Goal: Task Accomplishment & Management: Manage account settings

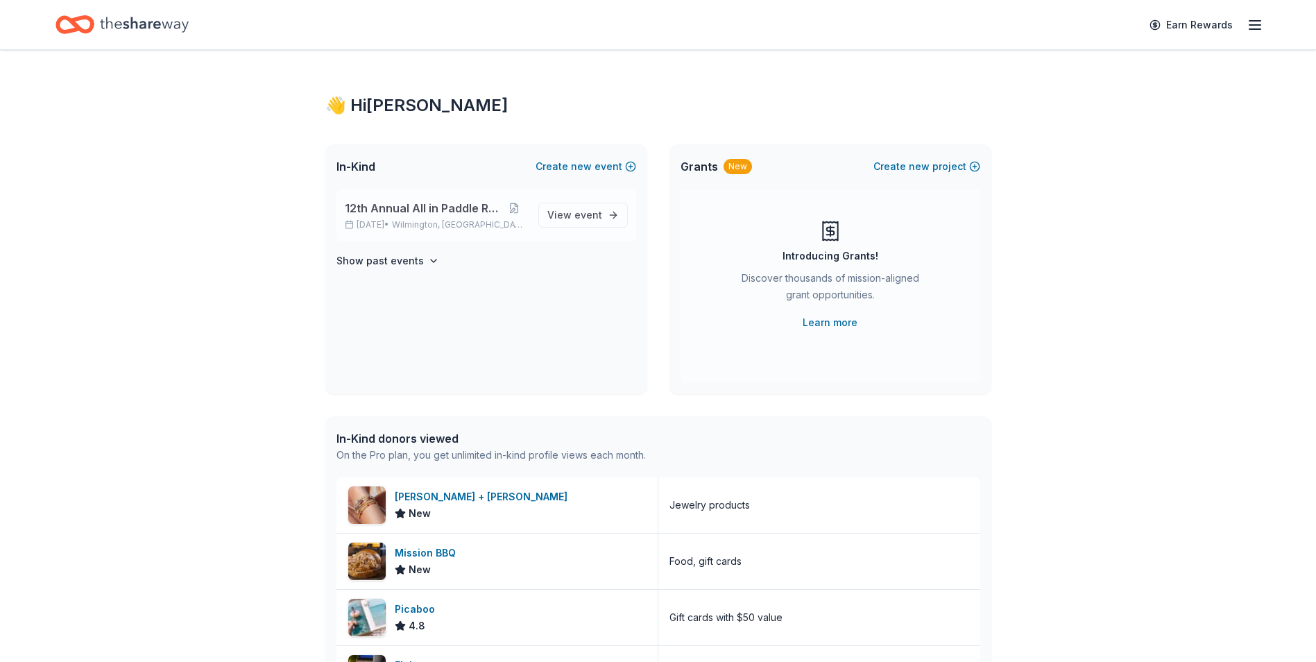
click at [411, 210] on span "12th Annual All in Paddle Raffle" at bounding box center [423, 208] width 157 height 17
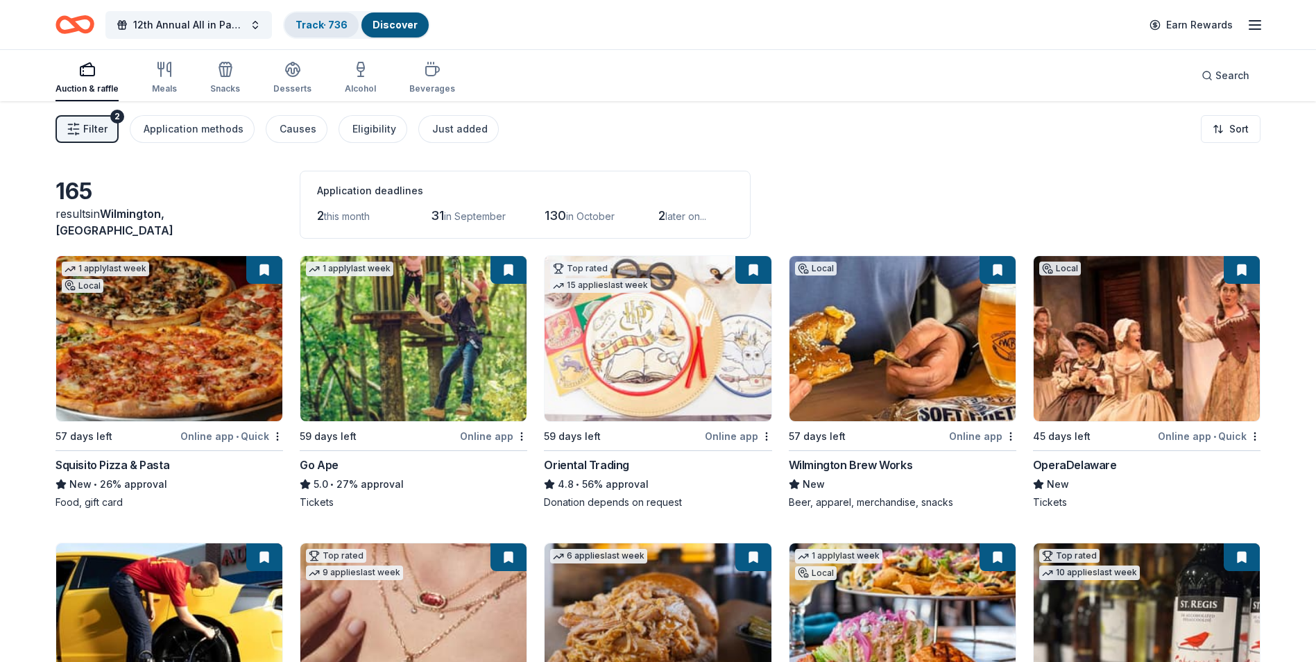
click at [322, 30] on link "Track · 736" at bounding box center [322, 25] width 52 height 12
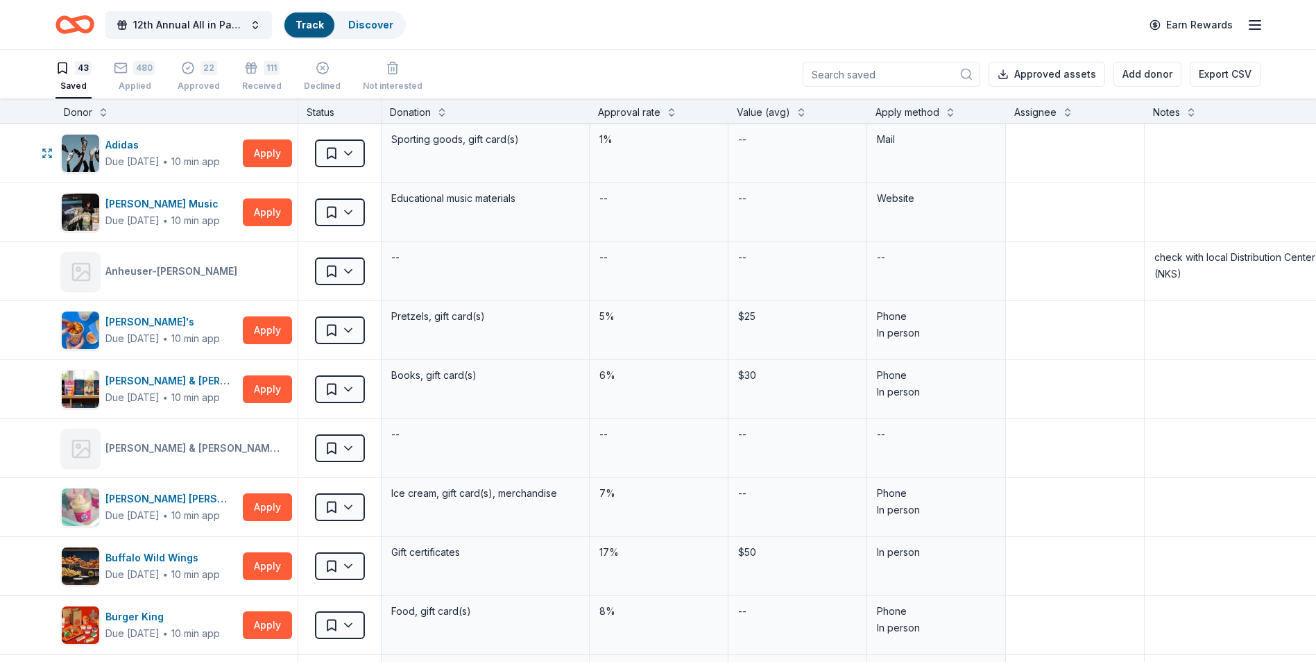
scroll to position [1, 0]
click at [143, 79] on div "480 Applied" at bounding box center [135, 75] width 42 height 31
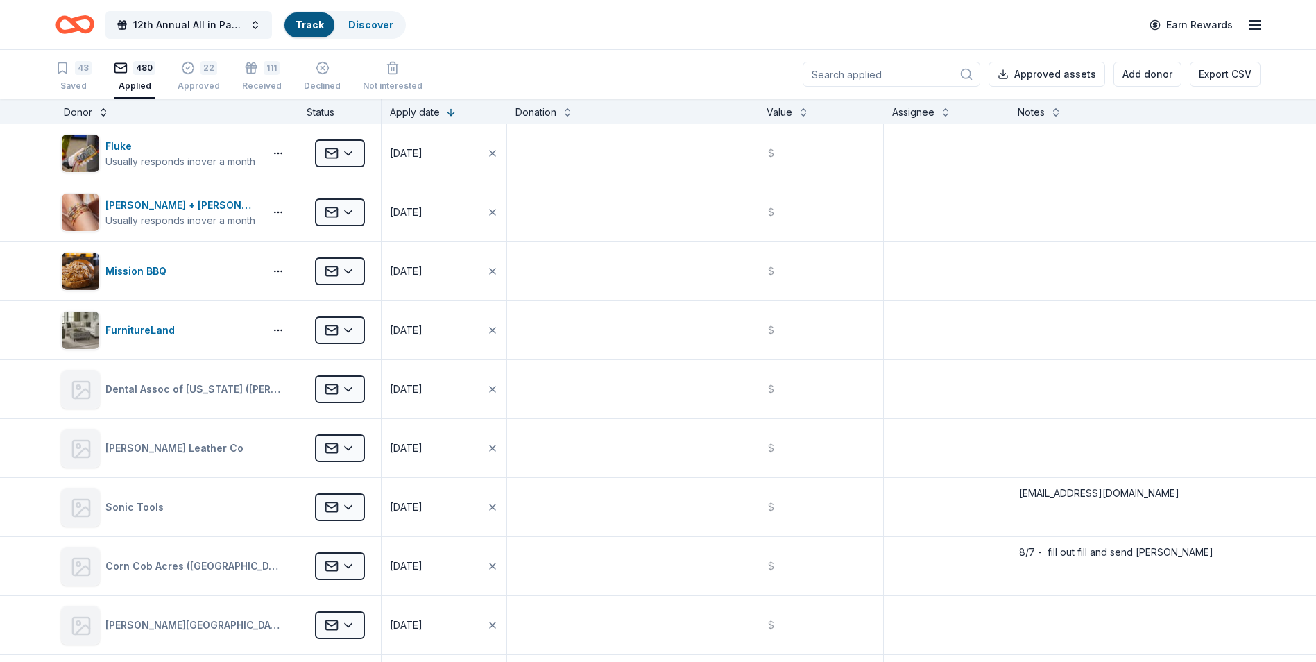
click at [103, 114] on button at bounding box center [103, 111] width 11 height 14
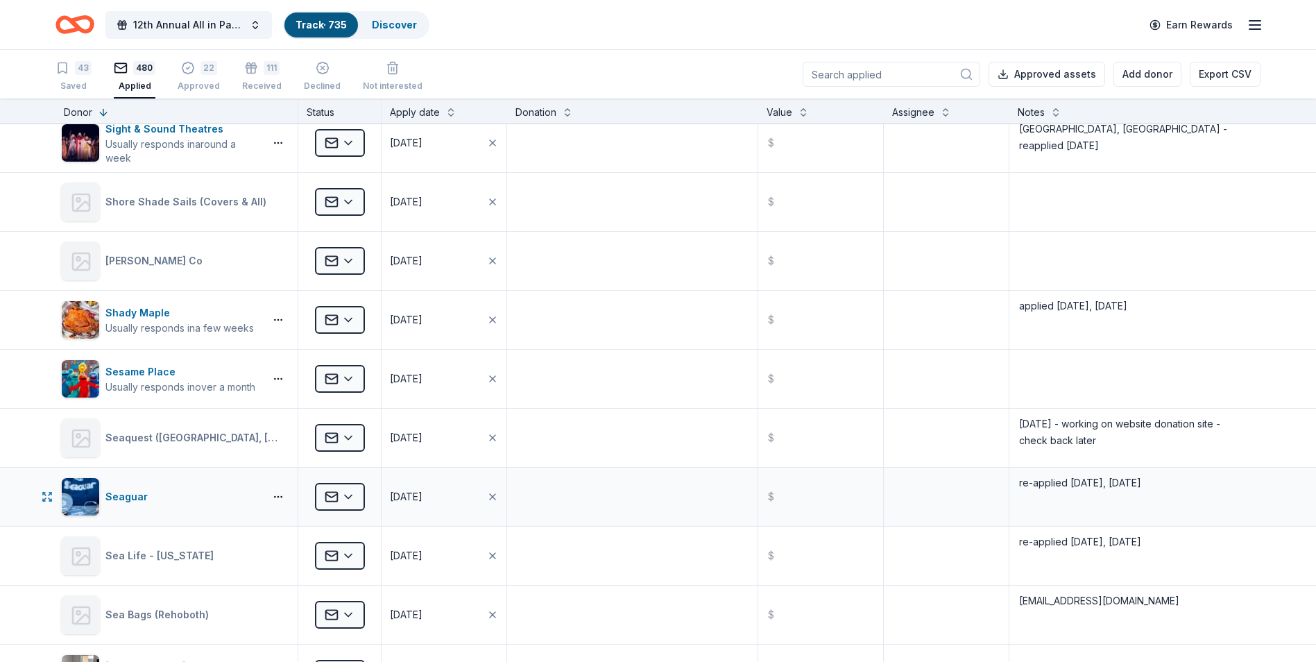
scroll to position [6521, 0]
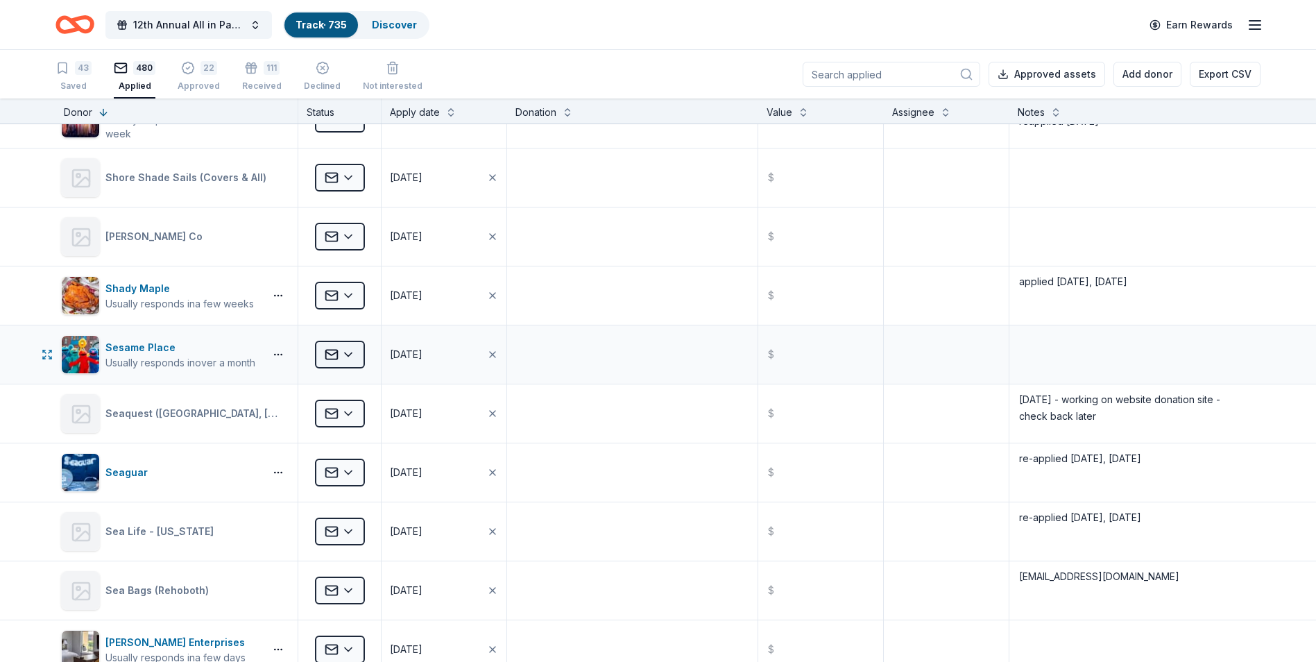
click at [351, 354] on html "12th Annual All in Paddle Raffle Track · 735 Discover Earn Rewards 43 Saved 480…" at bounding box center [658, 331] width 1316 height 662
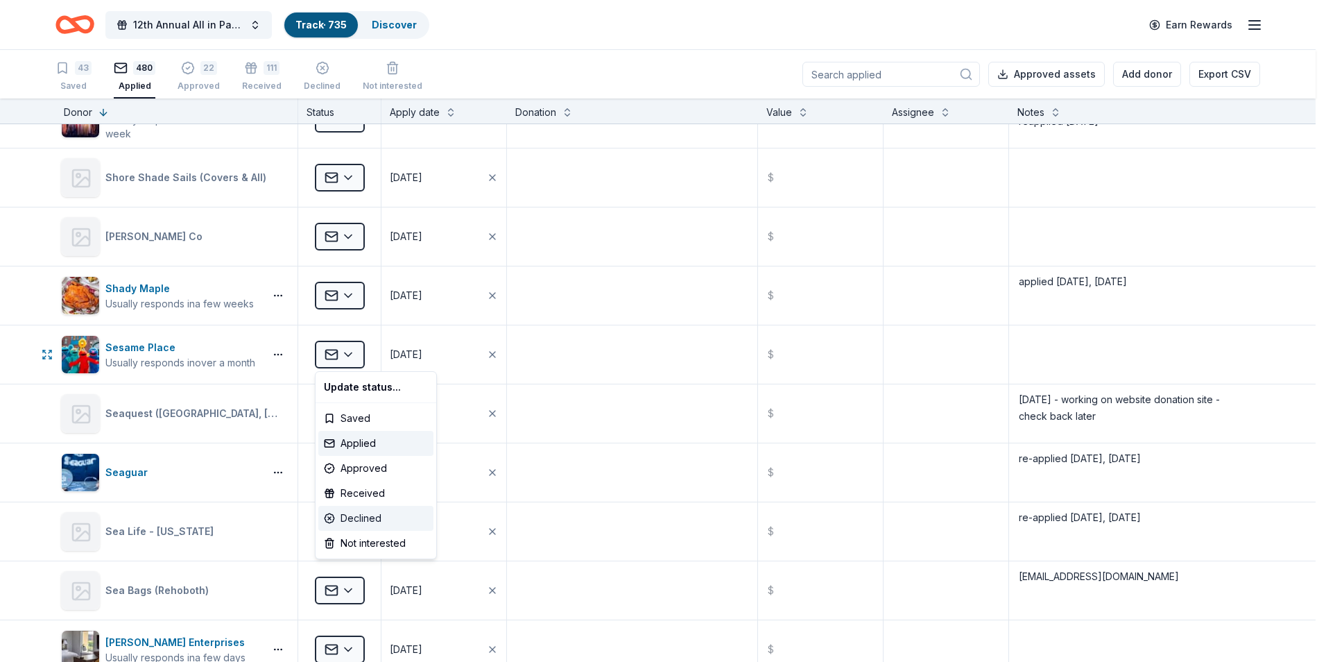
click at [354, 516] on div "Declined" at bounding box center [375, 518] width 115 height 25
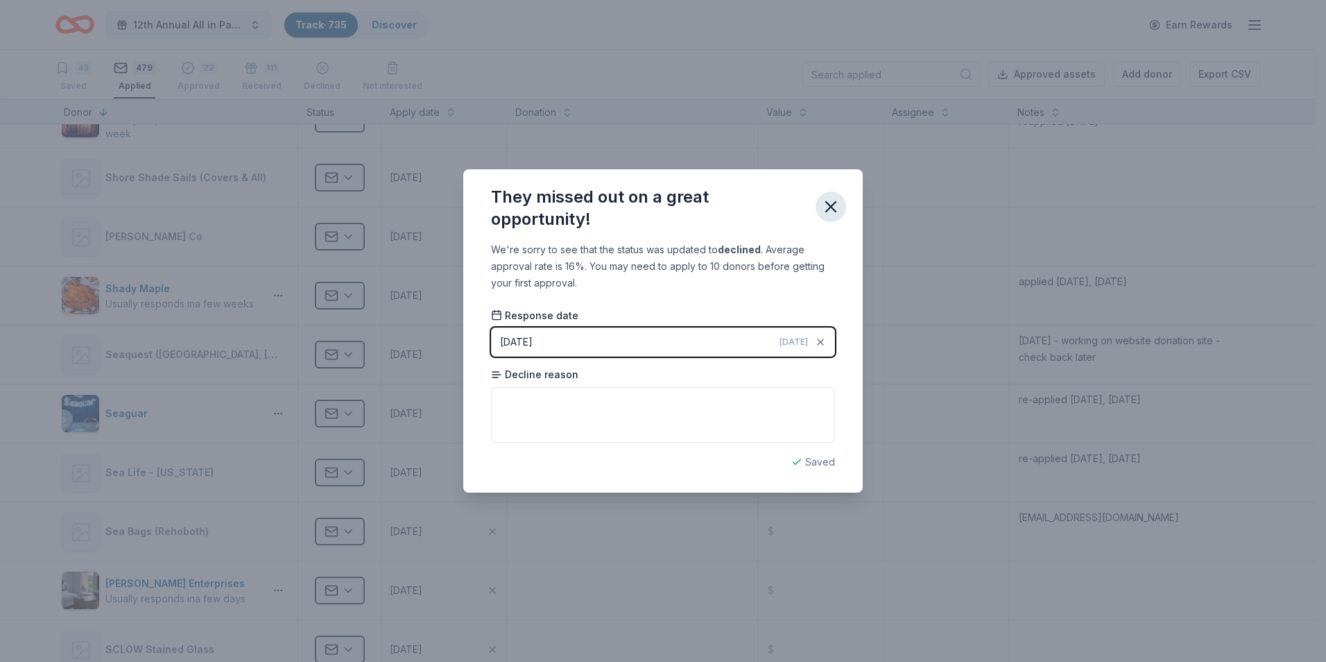
click at [835, 204] on icon "button" at bounding box center [830, 206] width 19 height 19
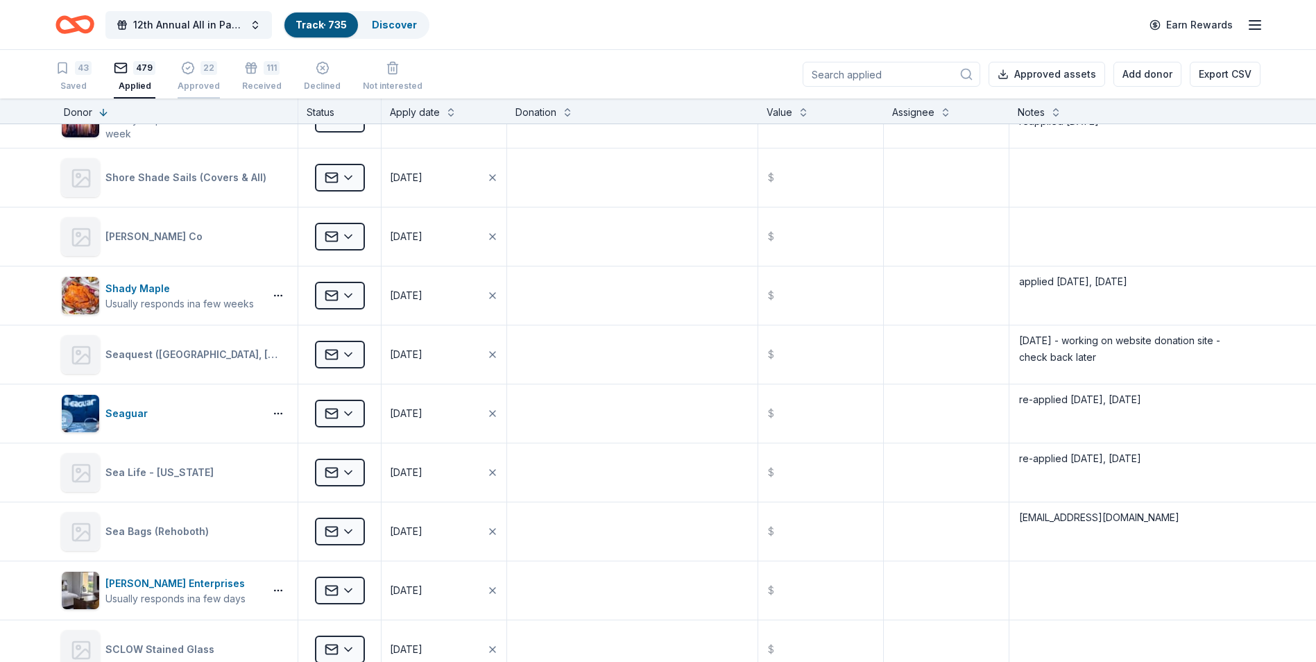
click at [189, 85] on div "Approved" at bounding box center [199, 85] width 42 height 11
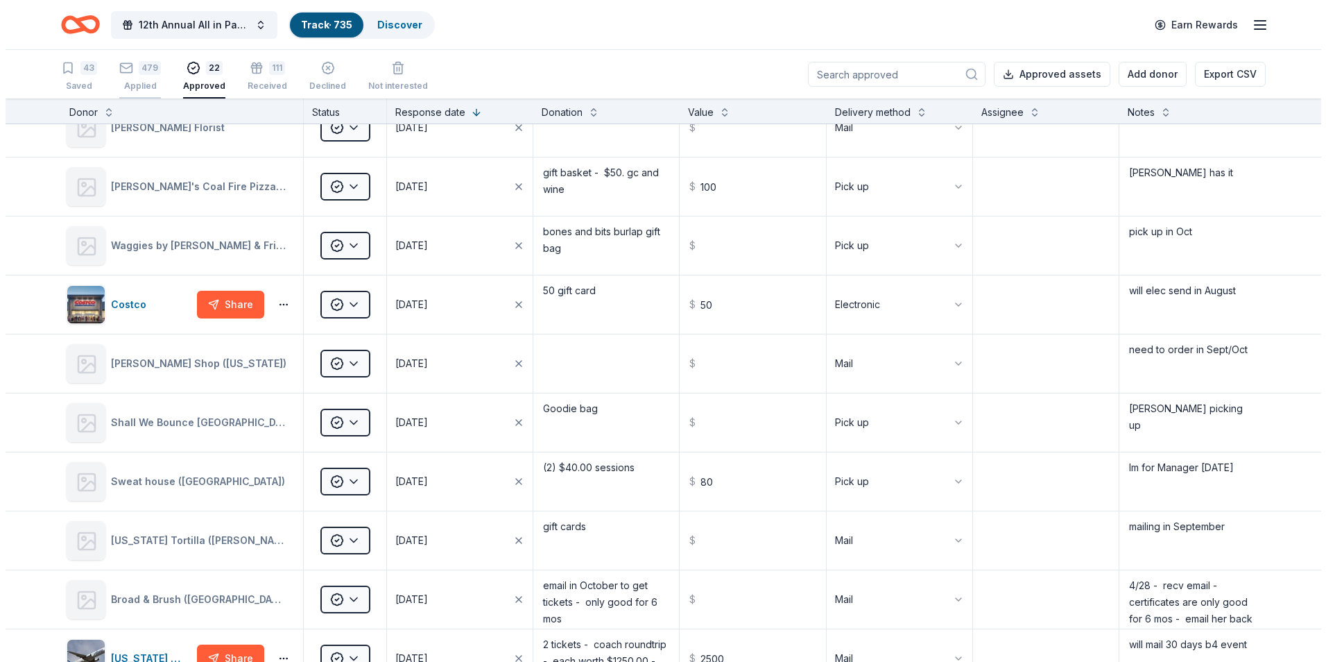
scroll to position [187, 0]
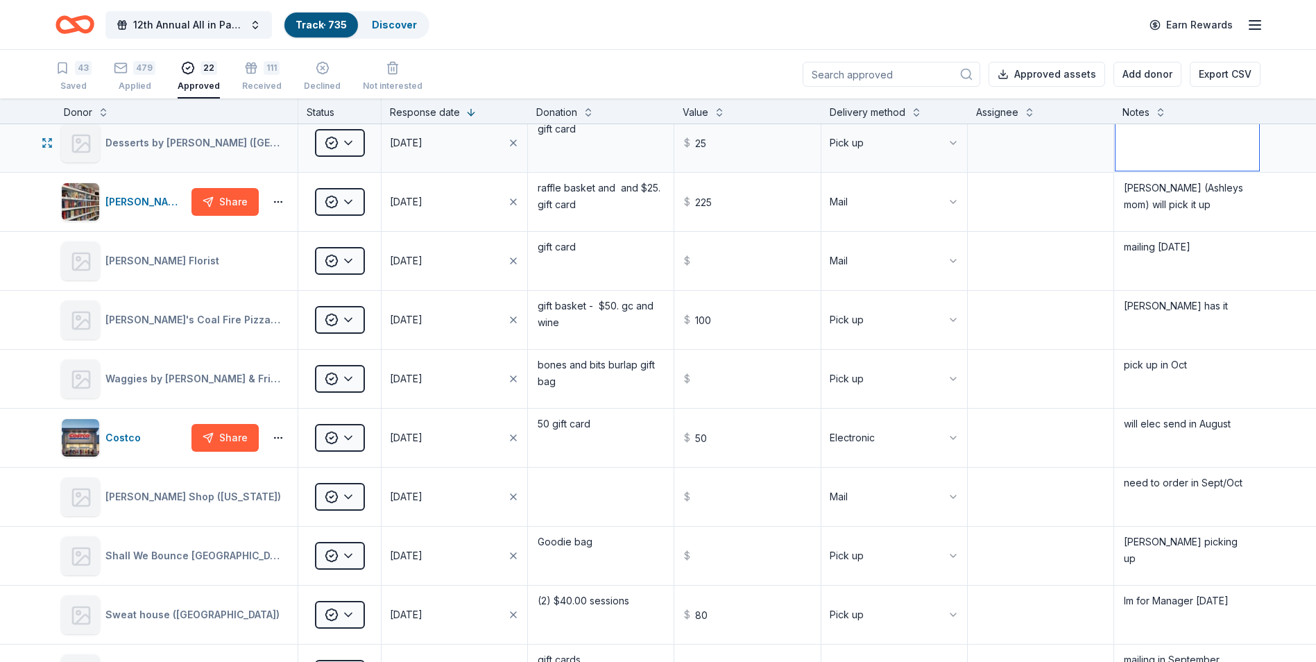
click at [1120, 135] on textarea at bounding box center [1188, 143] width 144 height 56
type textarea "[PERSON_NAME] picking up 8/21"
click at [564, 155] on textarea "gift card" at bounding box center [600, 143] width 143 height 56
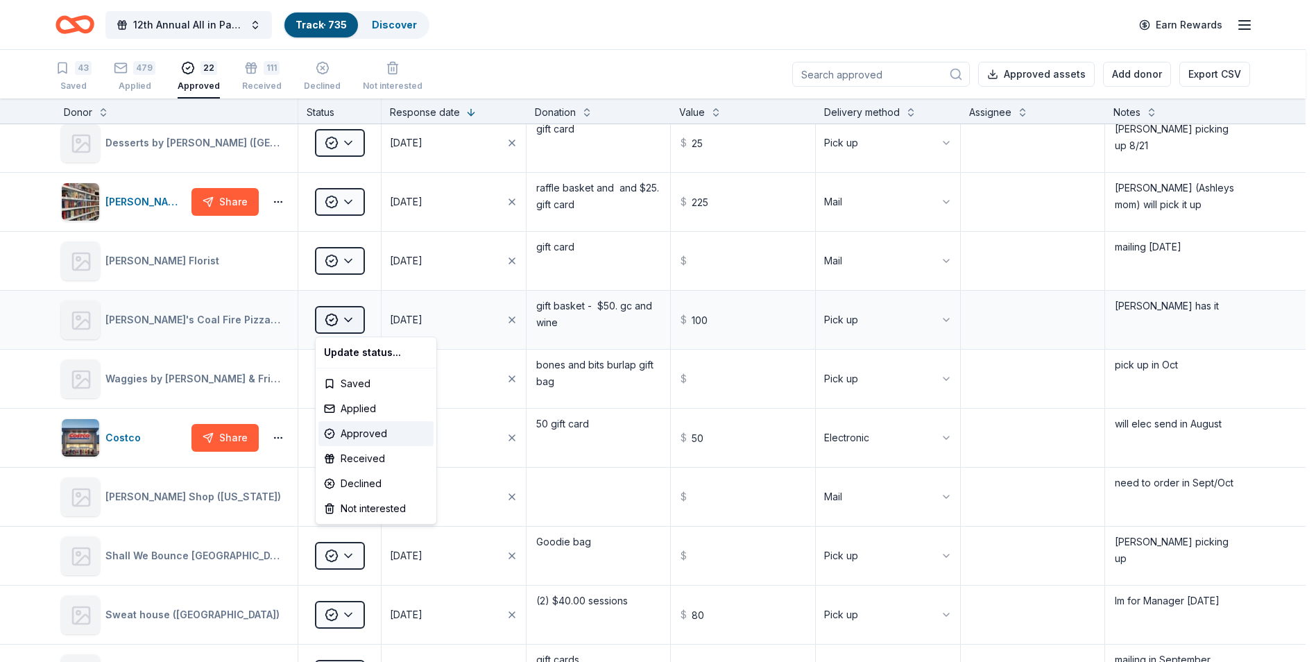
click at [345, 316] on html "12th Annual All in Paddle Raffle Track · 735 Discover Earn Rewards 43 Saved 479…" at bounding box center [658, 331] width 1316 height 662
click at [364, 463] on div "Received" at bounding box center [375, 458] width 115 height 25
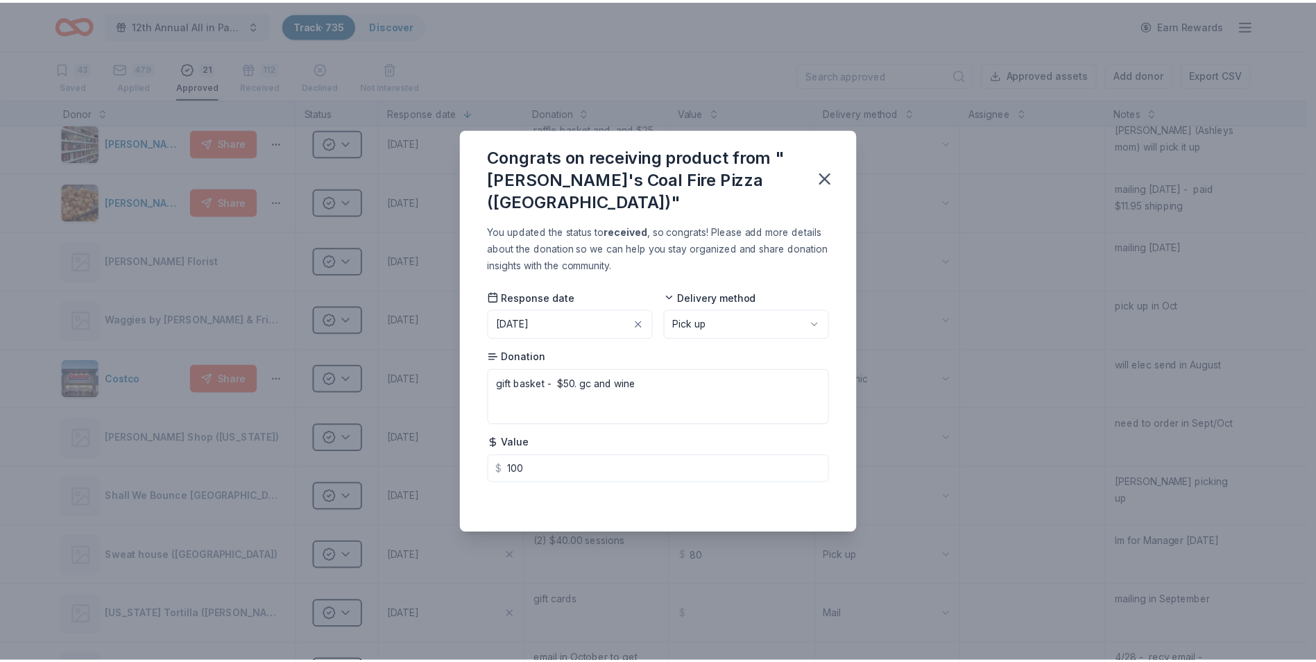
scroll to position [69, 0]
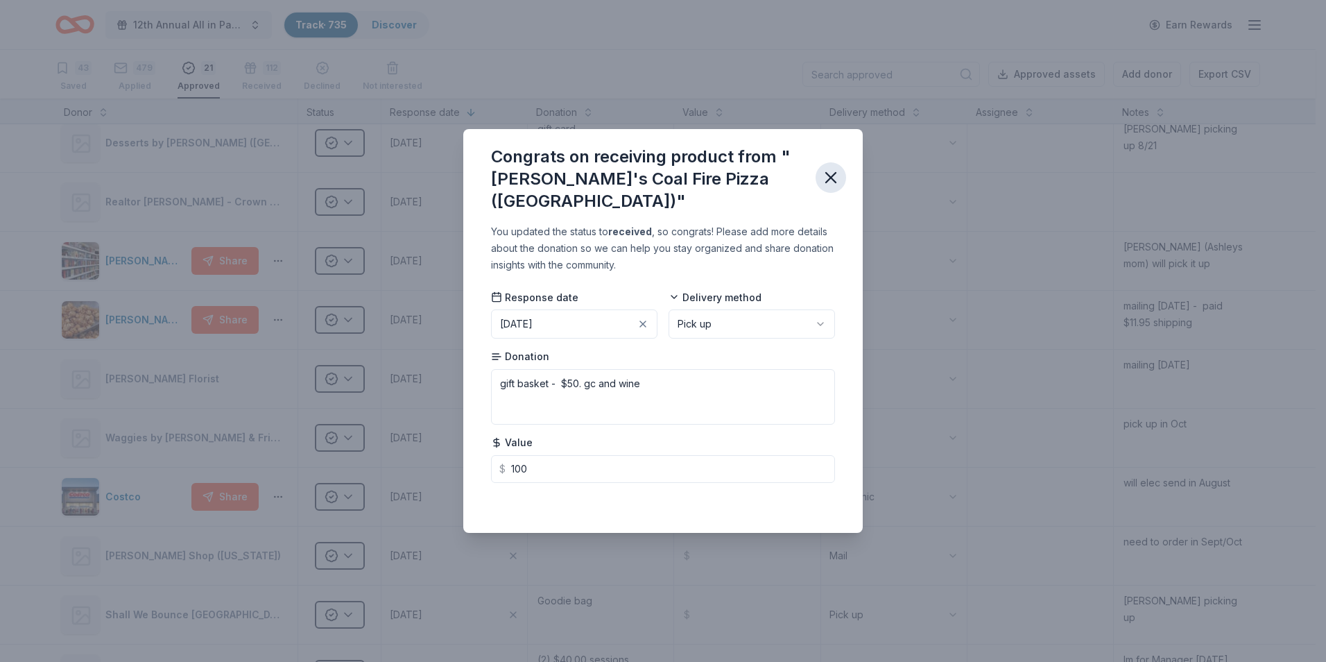
click at [833, 173] on icon "button" at bounding box center [830, 177] width 19 height 19
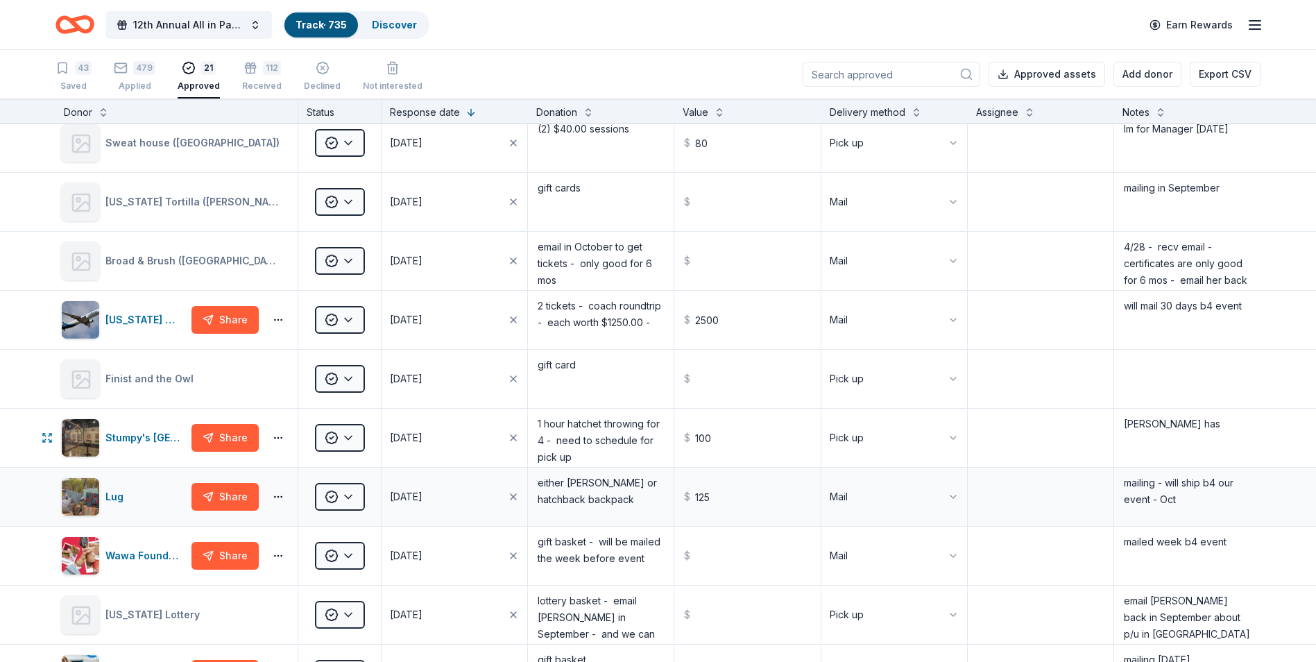
scroll to position [624, 0]
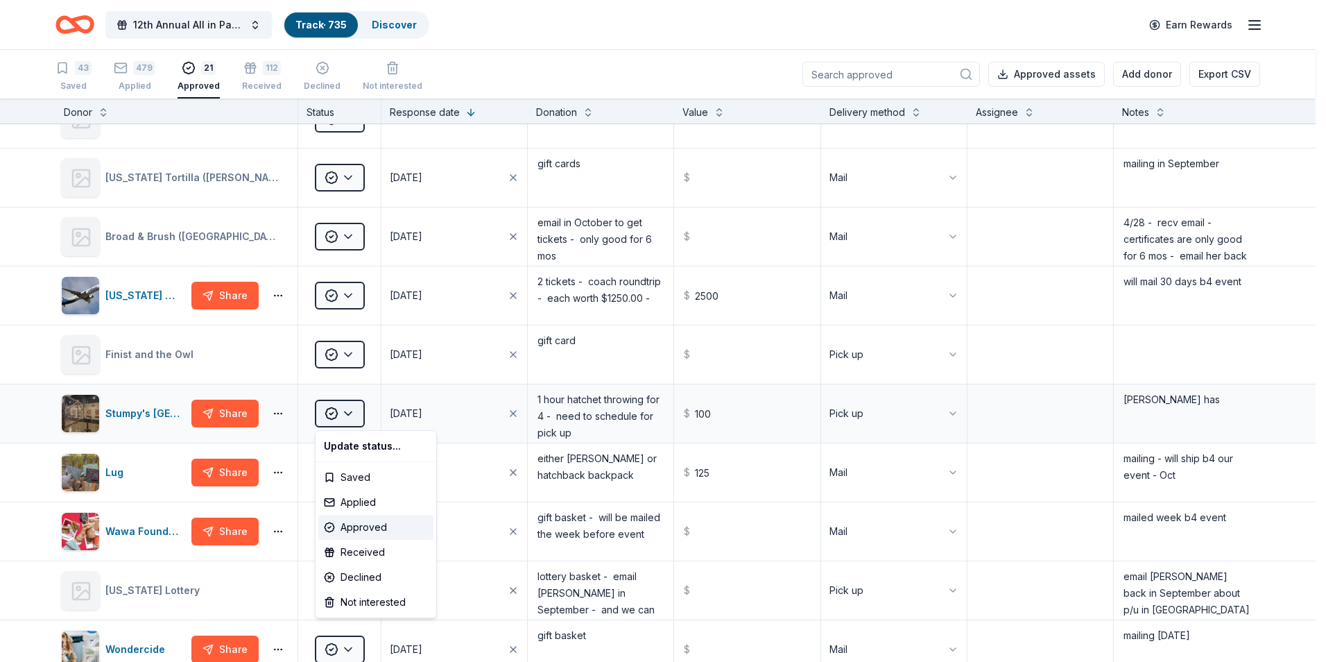
click at [352, 416] on html "12th Annual All in Paddle Raffle Track · 735 Discover Earn Rewards 43 Saved 479…" at bounding box center [663, 331] width 1326 height 662
click at [355, 551] on div "Received" at bounding box center [375, 552] width 115 height 25
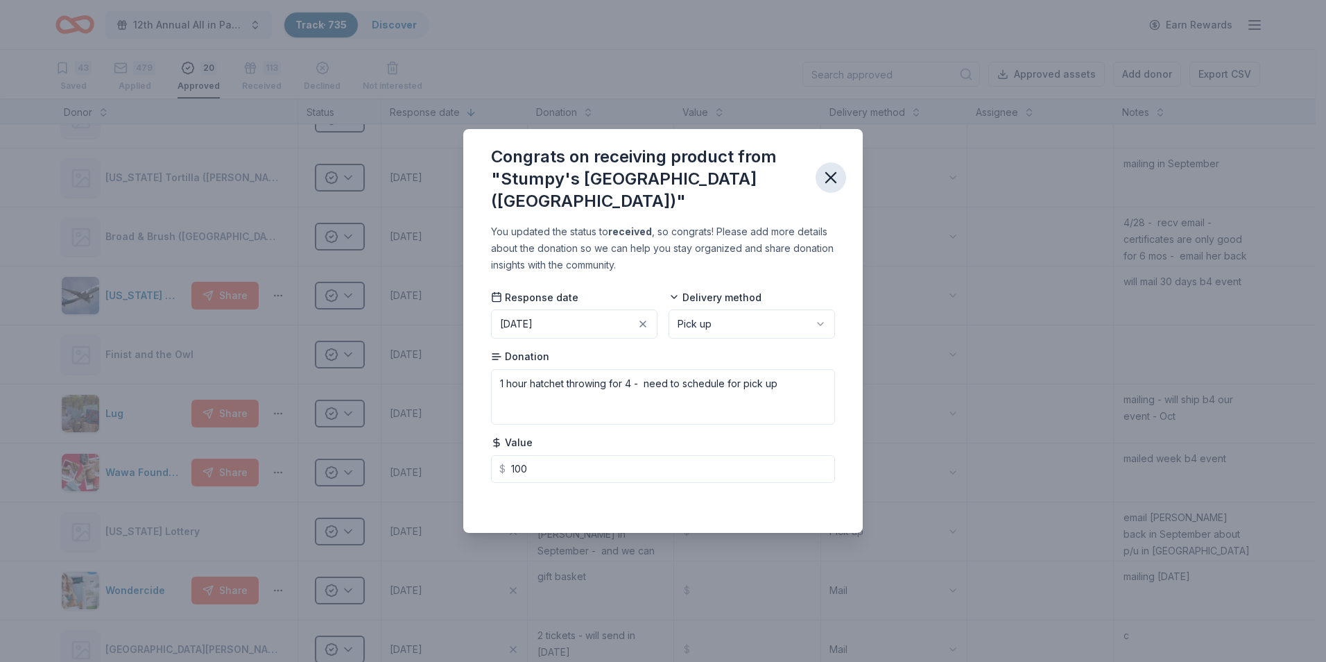
click at [828, 182] on icon "button" at bounding box center [831, 178] width 10 height 10
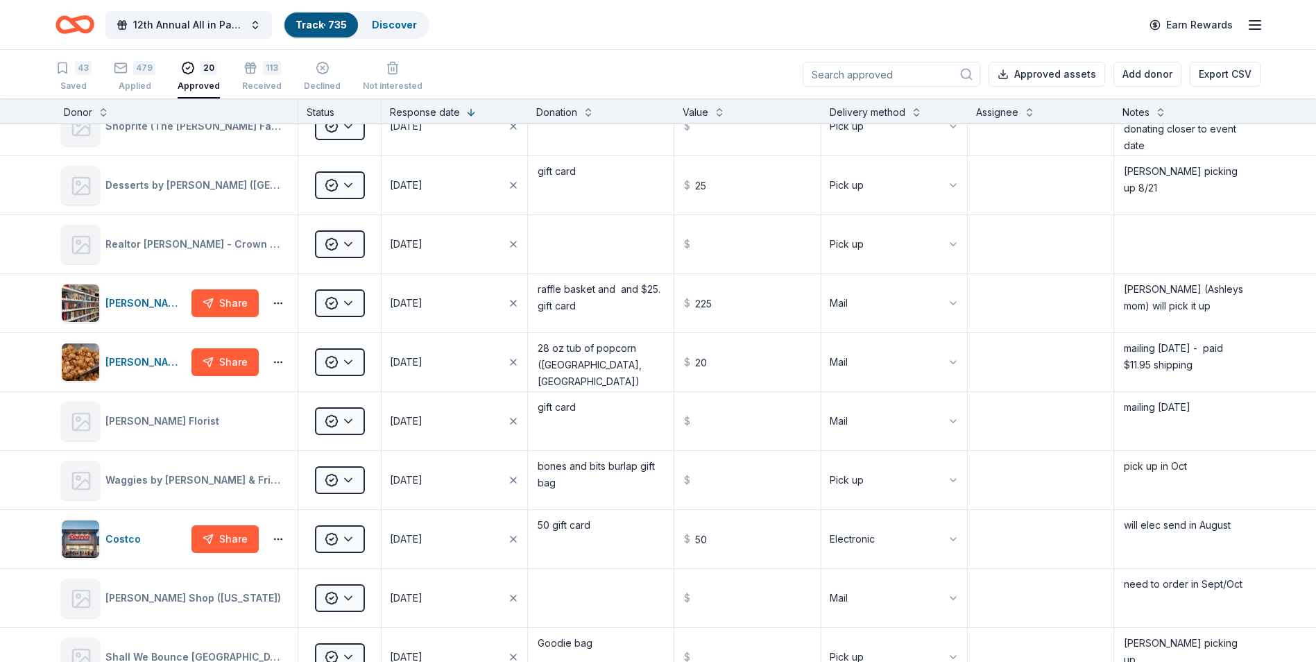
scroll to position [0, 0]
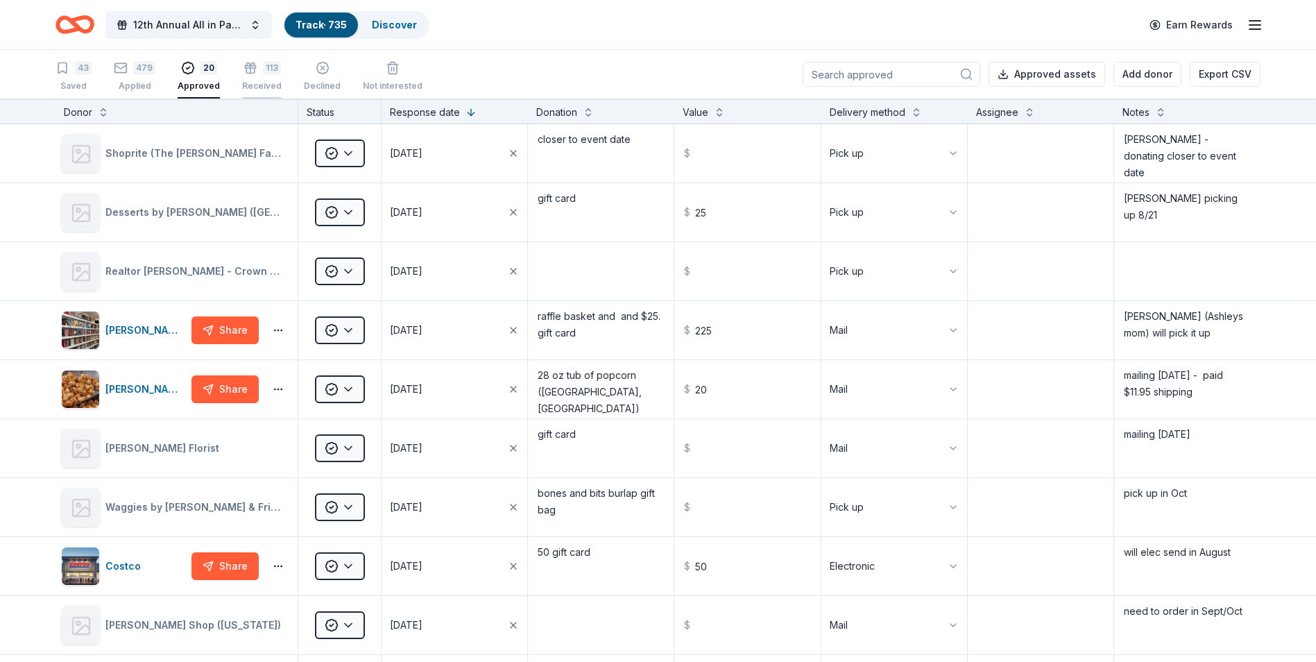
click at [261, 78] on div "113 Received" at bounding box center [262, 68] width 40 height 31
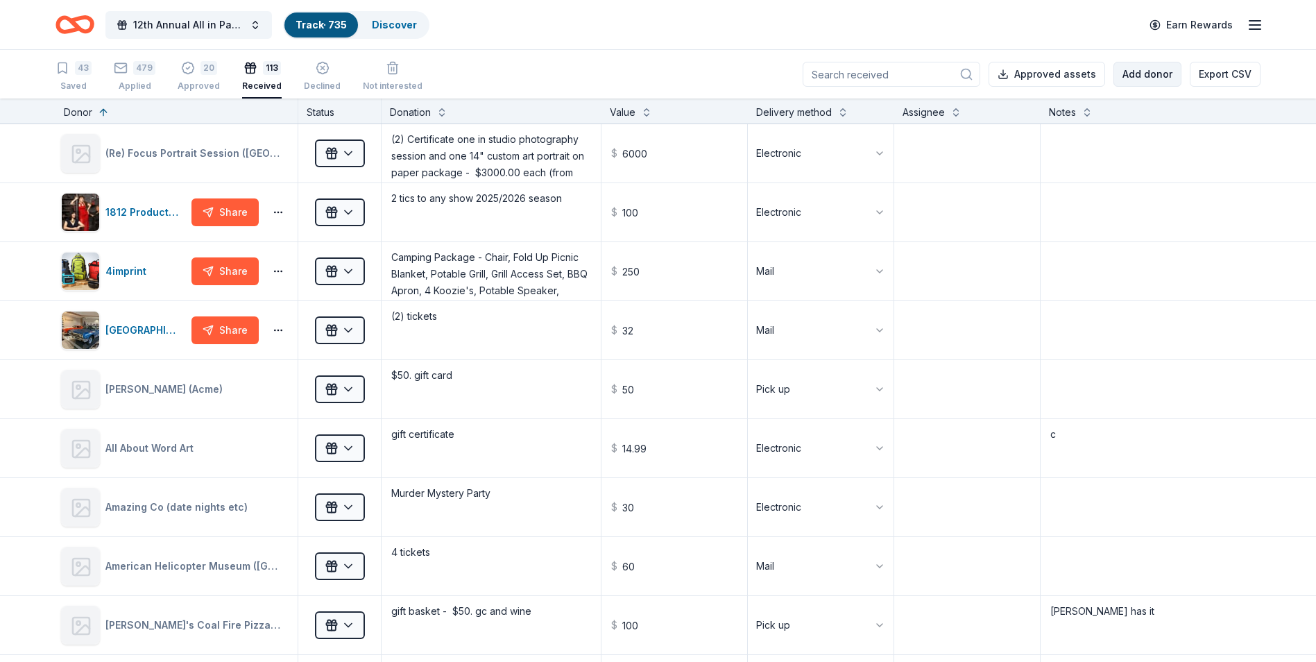
click at [1141, 73] on button "Add donor" at bounding box center [1147, 74] width 68 height 25
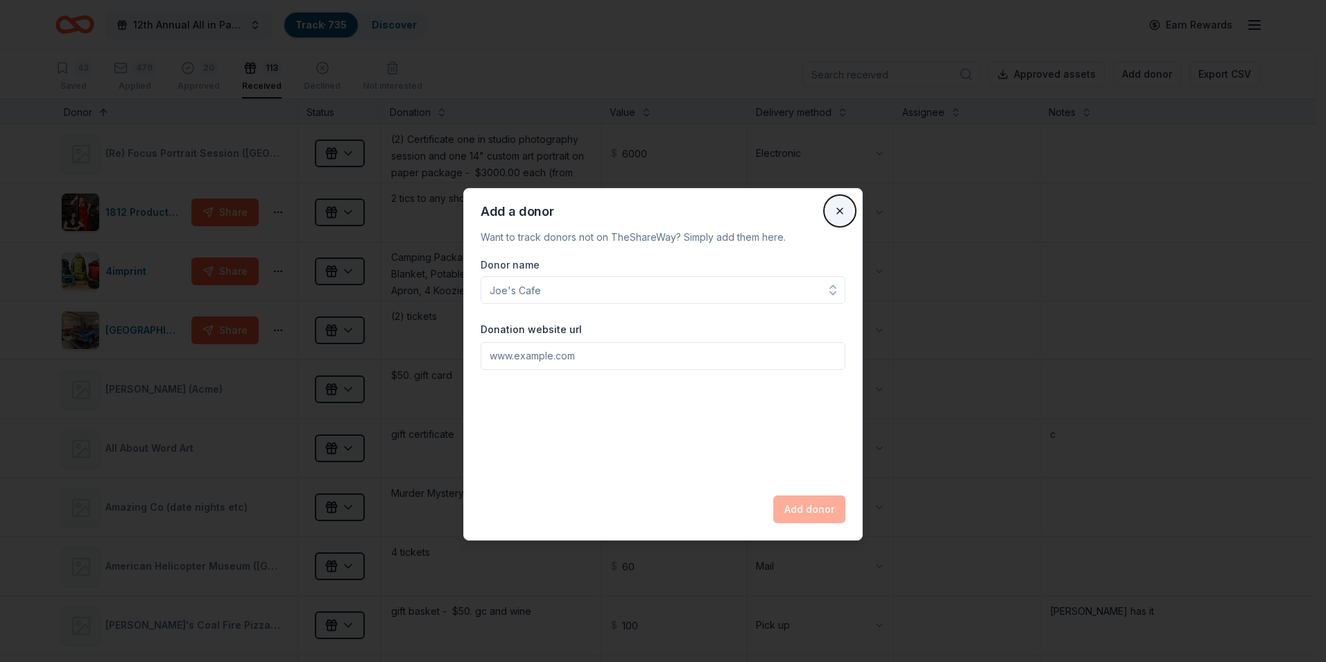
click at [841, 210] on button "Close" at bounding box center [840, 211] width 28 height 28
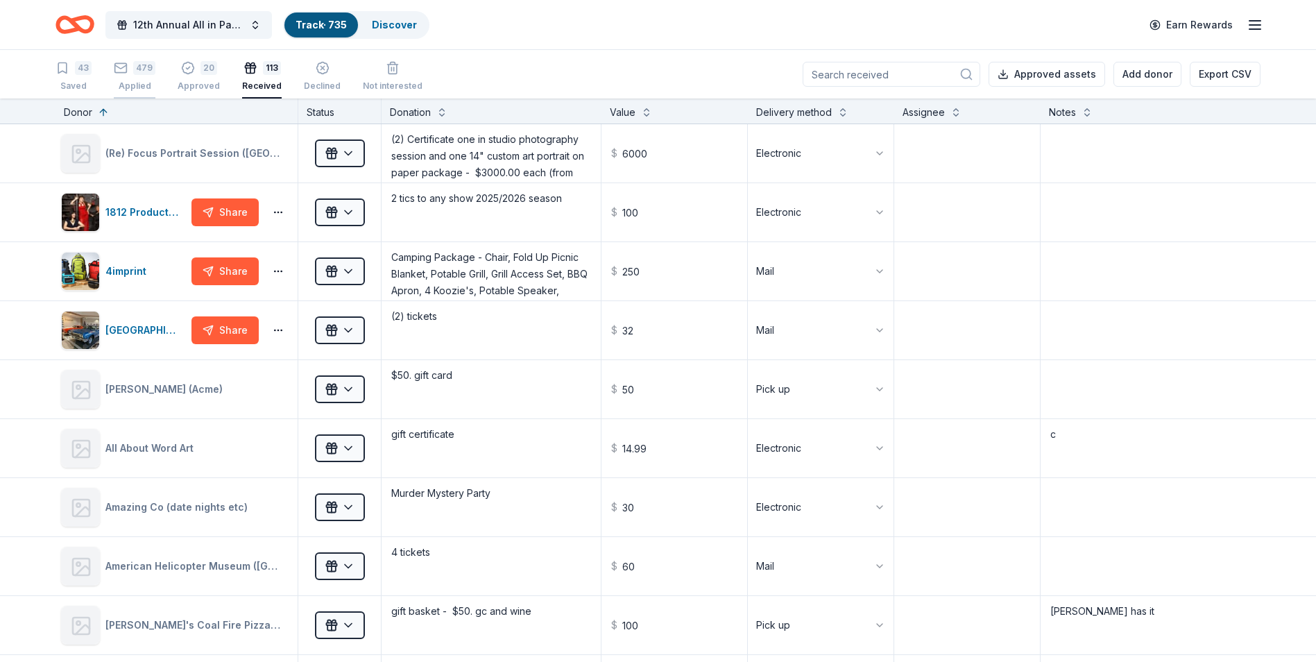
click at [127, 80] on div "479 Applied" at bounding box center [135, 76] width 42 height 31
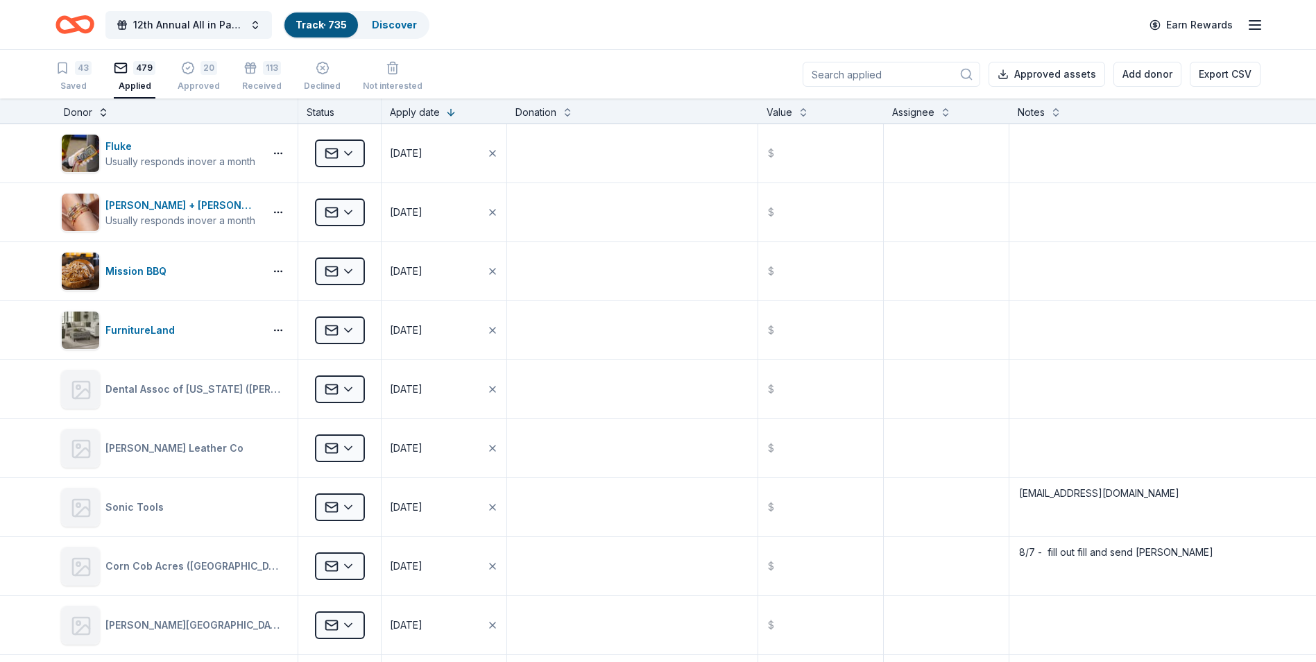
click at [102, 114] on button at bounding box center [103, 111] width 11 height 14
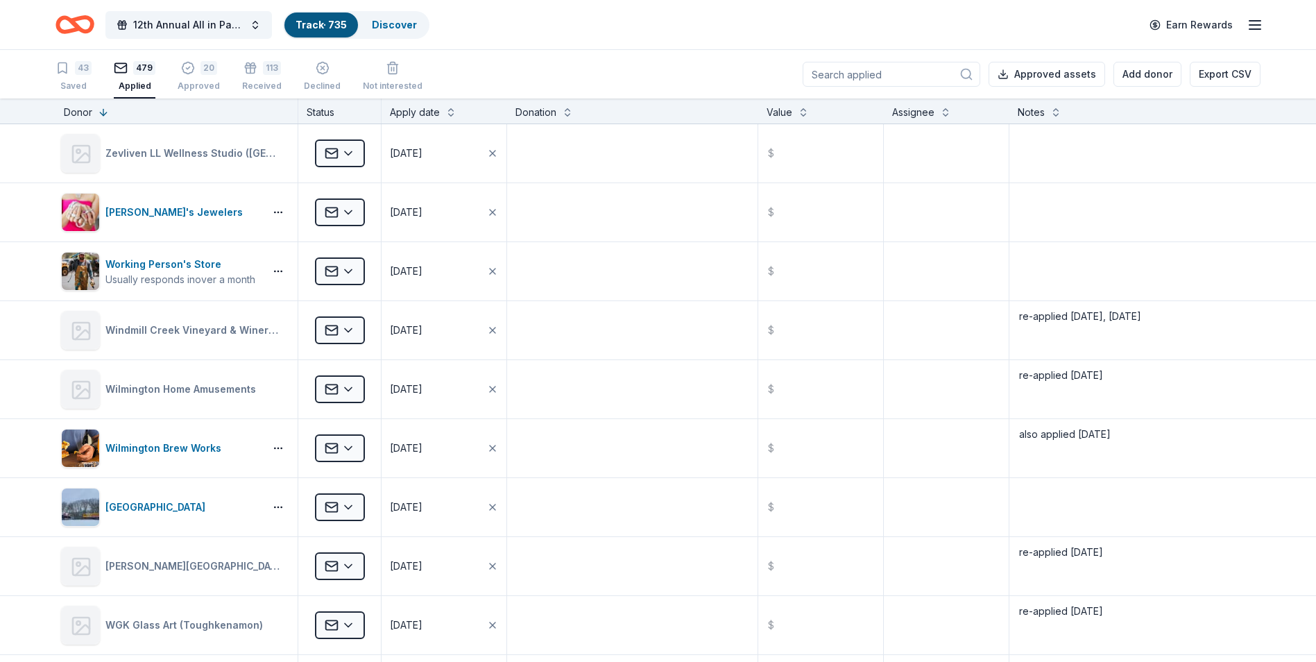
click at [879, 74] on input at bounding box center [892, 74] width 178 height 25
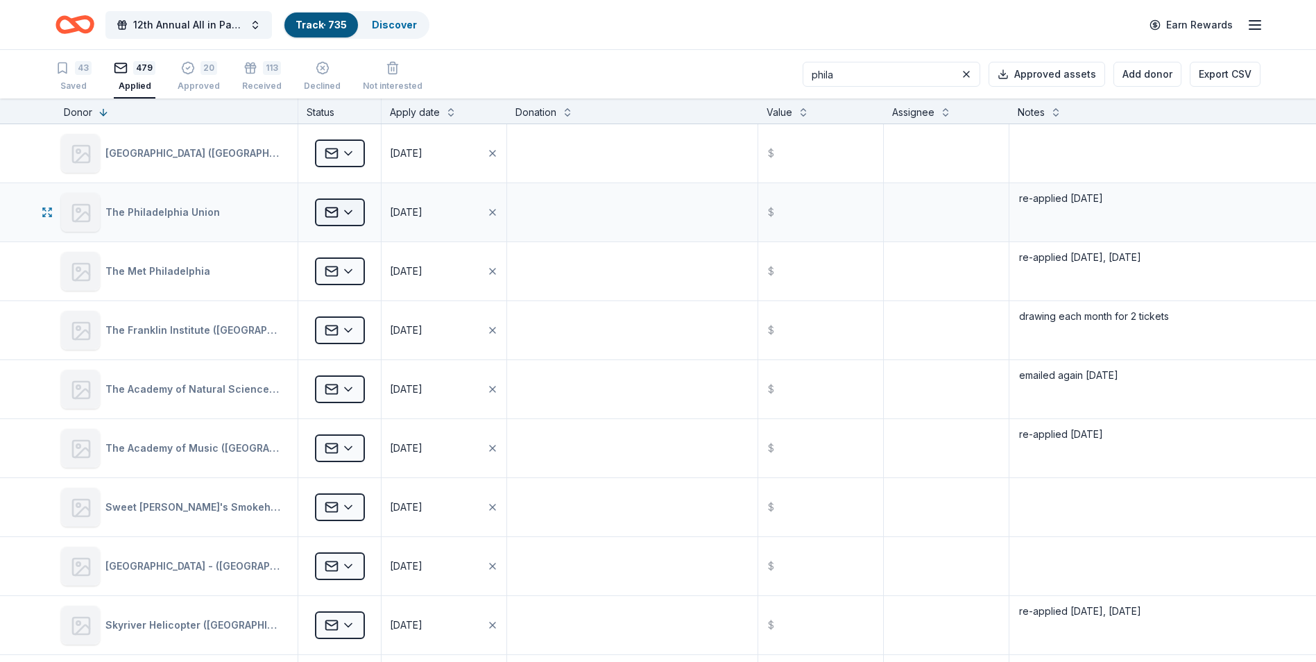
type input "phila"
click at [356, 215] on html "12th Annual All in Paddle Raffle Track · 735 Discover Earn Rewards 43 Saved 479…" at bounding box center [658, 331] width 1316 height 662
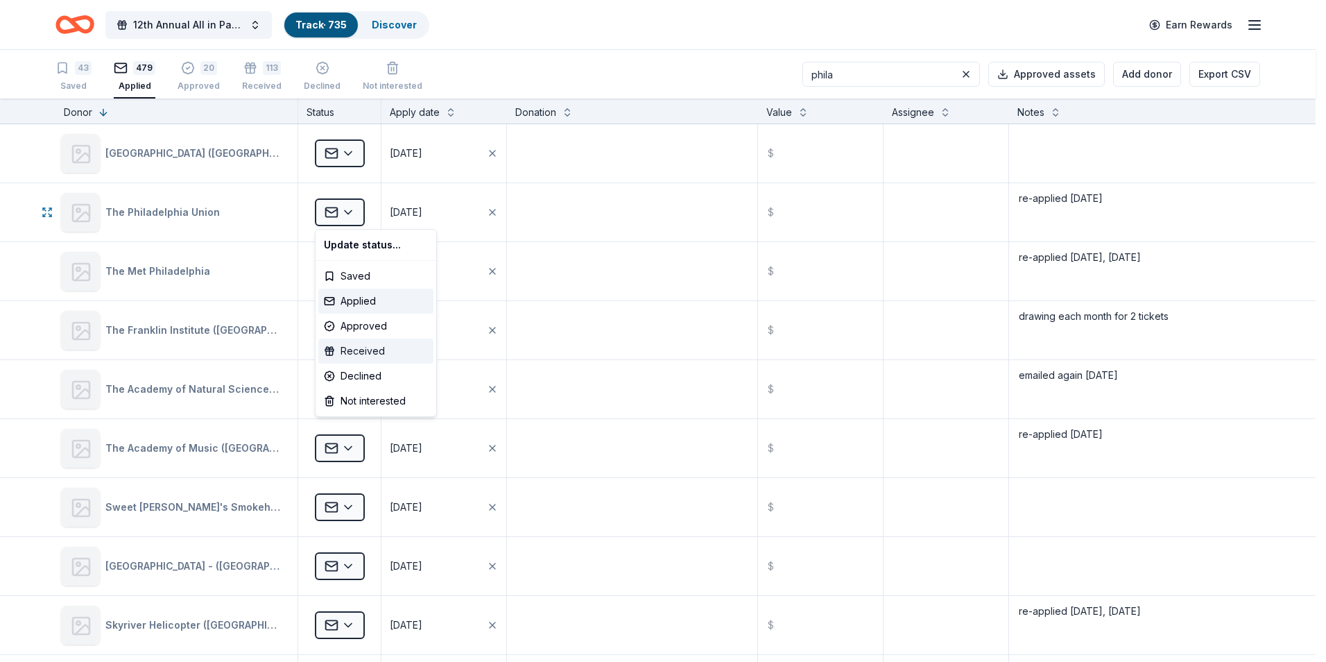
click at [352, 354] on div "Received" at bounding box center [375, 351] width 115 height 25
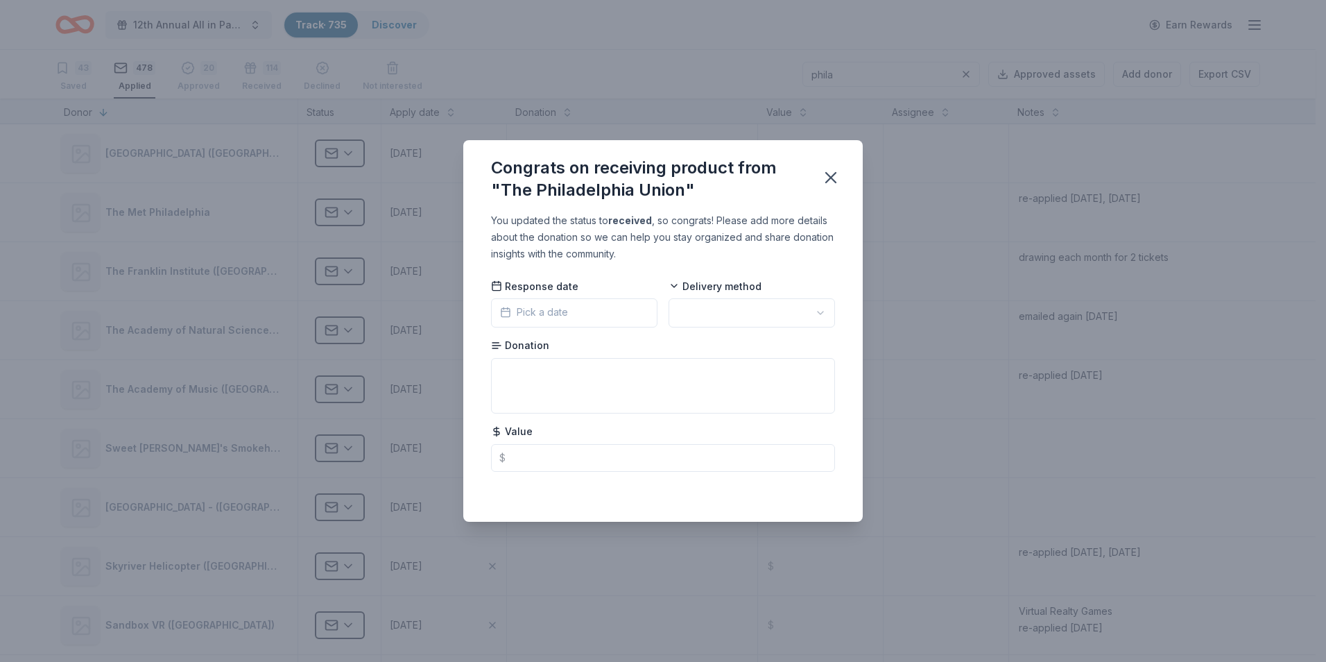
click at [819, 312] on html "12th Annual All in Paddle Raffle Track · 735 Discover Earn Rewards 43 Saved 478…" at bounding box center [663, 331] width 1326 height 662
click at [536, 379] on textarea at bounding box center [663, 386] width 344 height 56
type textarea "(4) tics to 2026 home game plus parking"
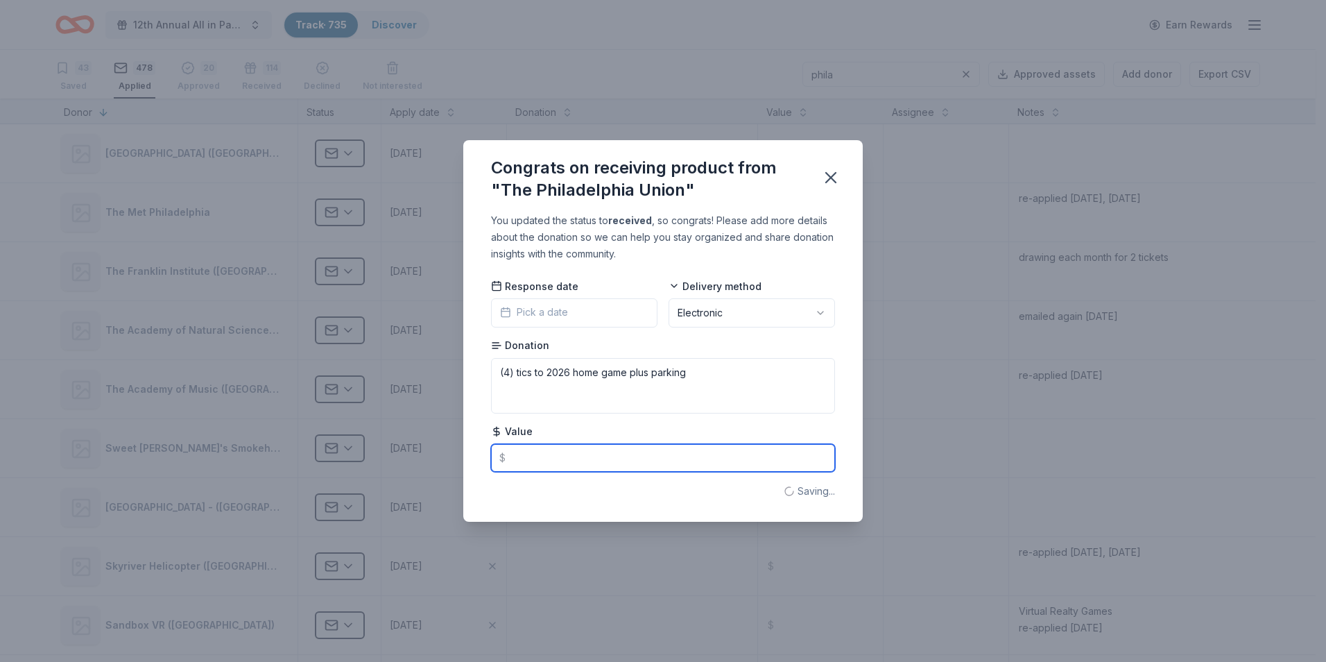
click at [531, 460] on input "text" at bounding box center [663, 458] width 344 height 28
type input "150.00"
click at [597, 309] on button "Pick a date" at bounding box center [574, 312] width 167 height 29
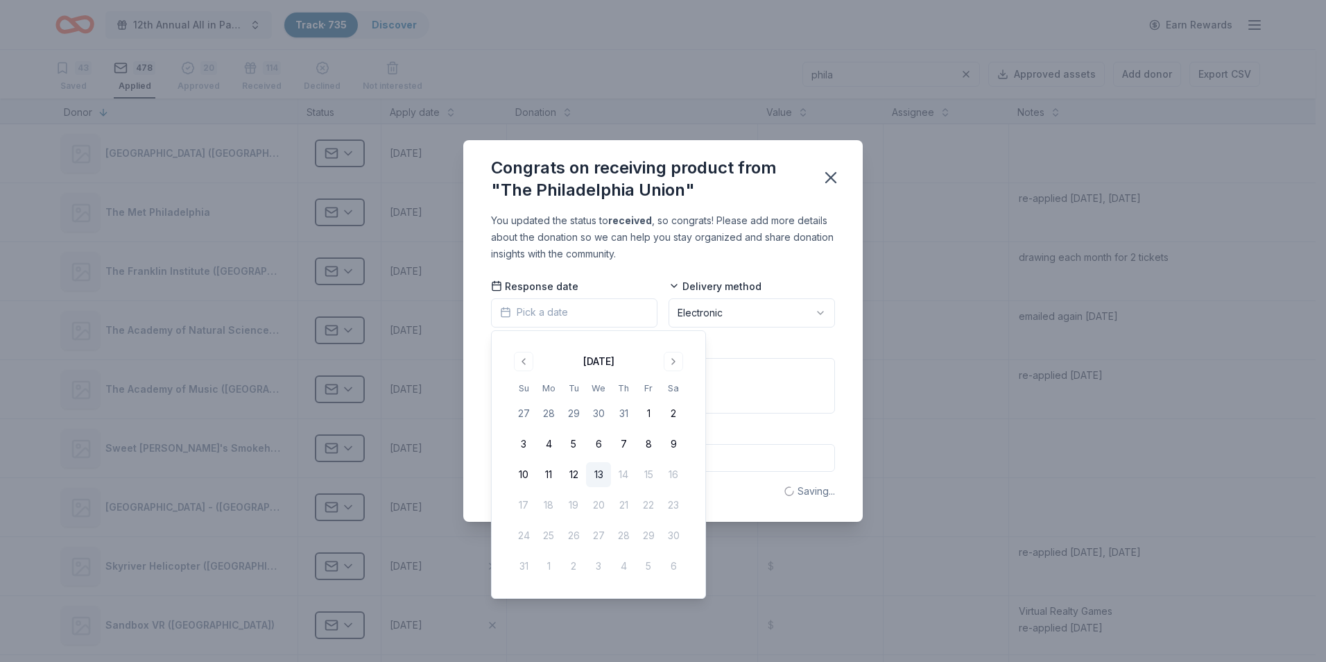
click at [592, 471] on button "13" at bounding box center [598, 474] width 25 height 25
click at [828, 175] on icon "button" at bounding box center [831, 178] width 10 height 10
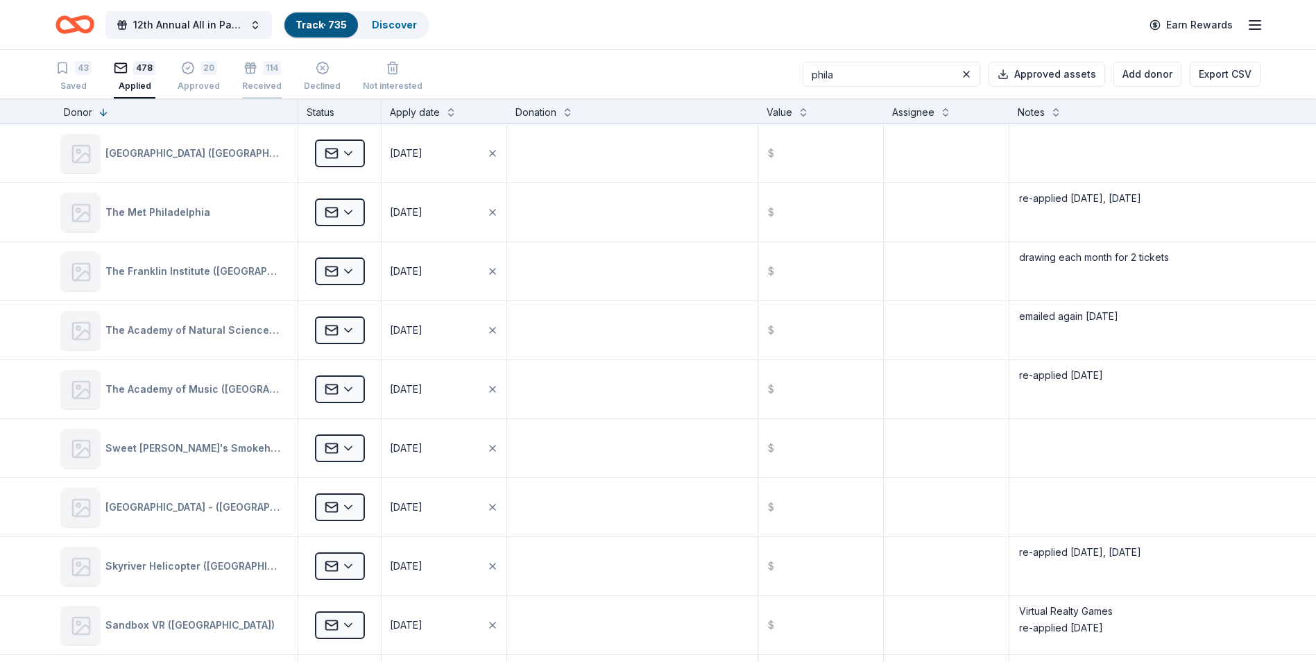
click at [255, 78] on div "114 Received" at bounding box center [262, 71] width 40 height 31
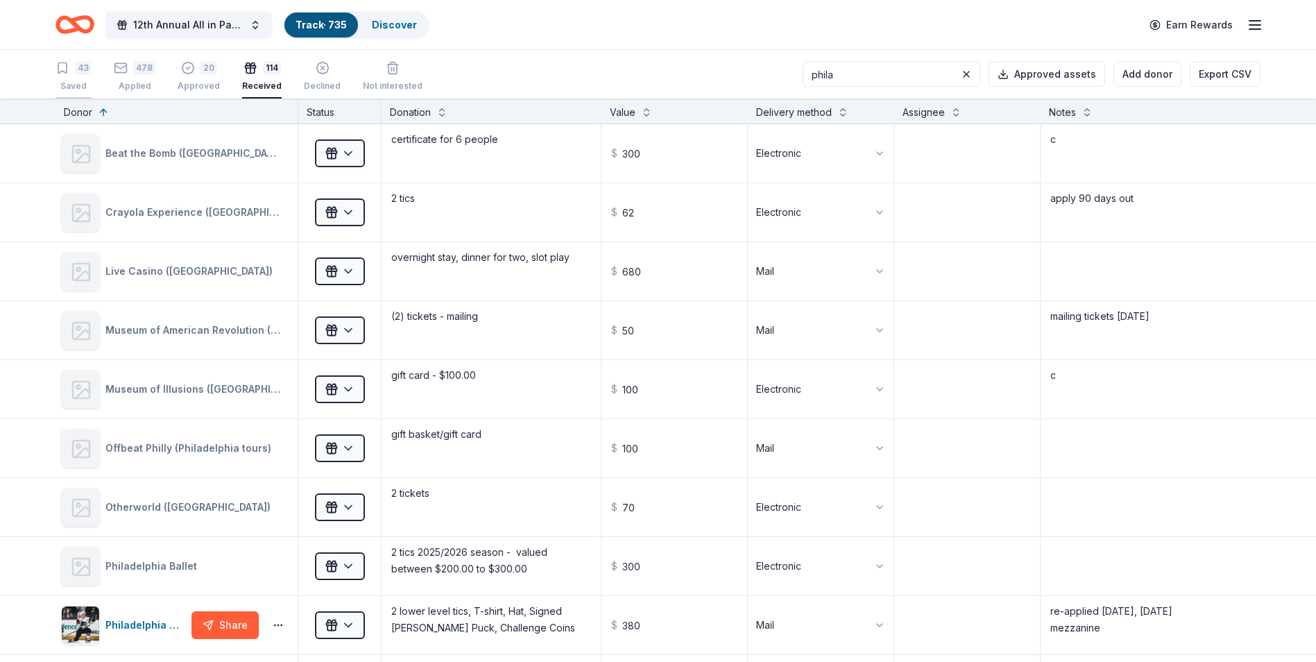
click at [67, 79] on div "43 Saved" at bounding box center [74, 76] width 36 height 31
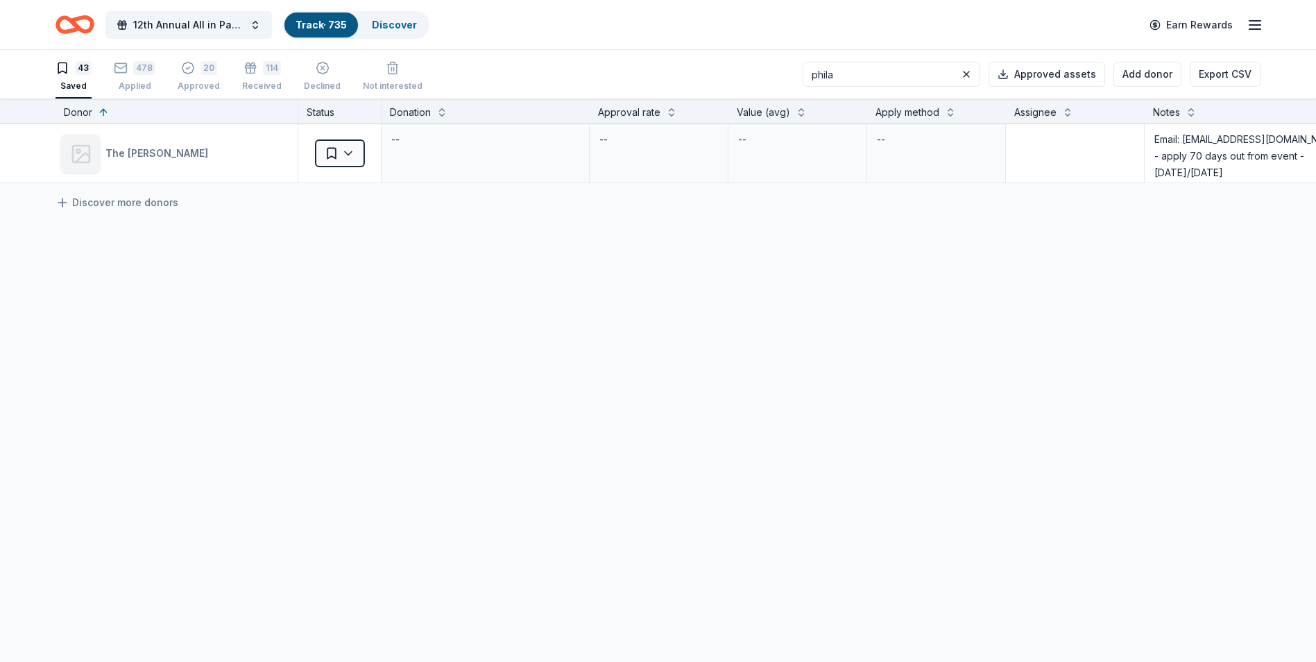
drag, startPoint x: 857, startPoint y: 73, endPoint x: 817, endPoint y: 73, distance: 40.2
click at [817, 73] on div "43 Saved 478 Applied 20 Approved 114 Received Declined Not interested phila App…" at bounding box center [658, 74] width 1205 height 49
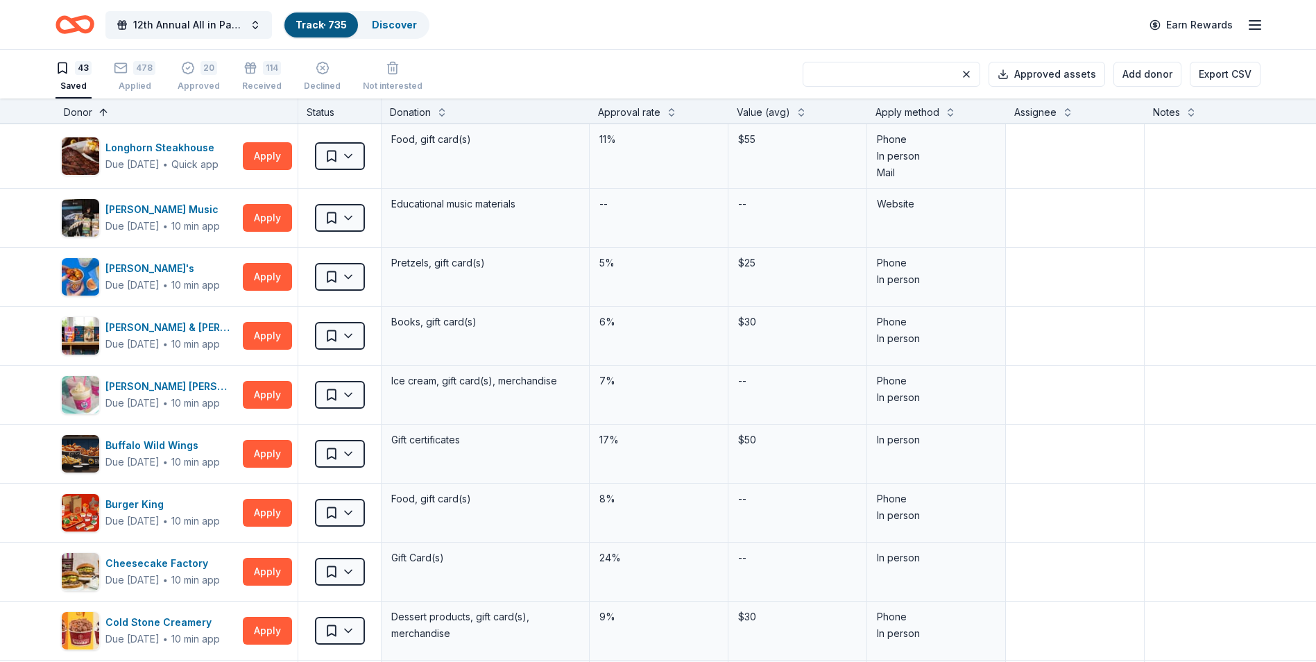
click at [103, 110] on button at bounding box center [103, 111] width 11 height 14
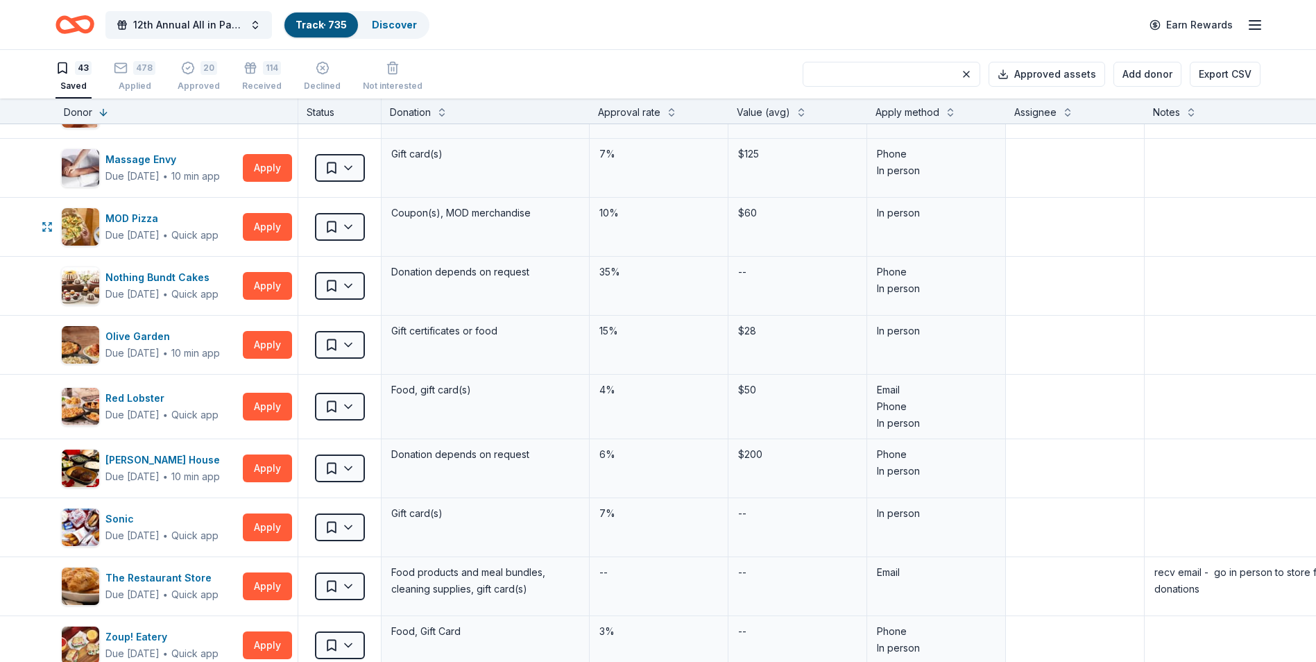
scroll to position [1041, 0]
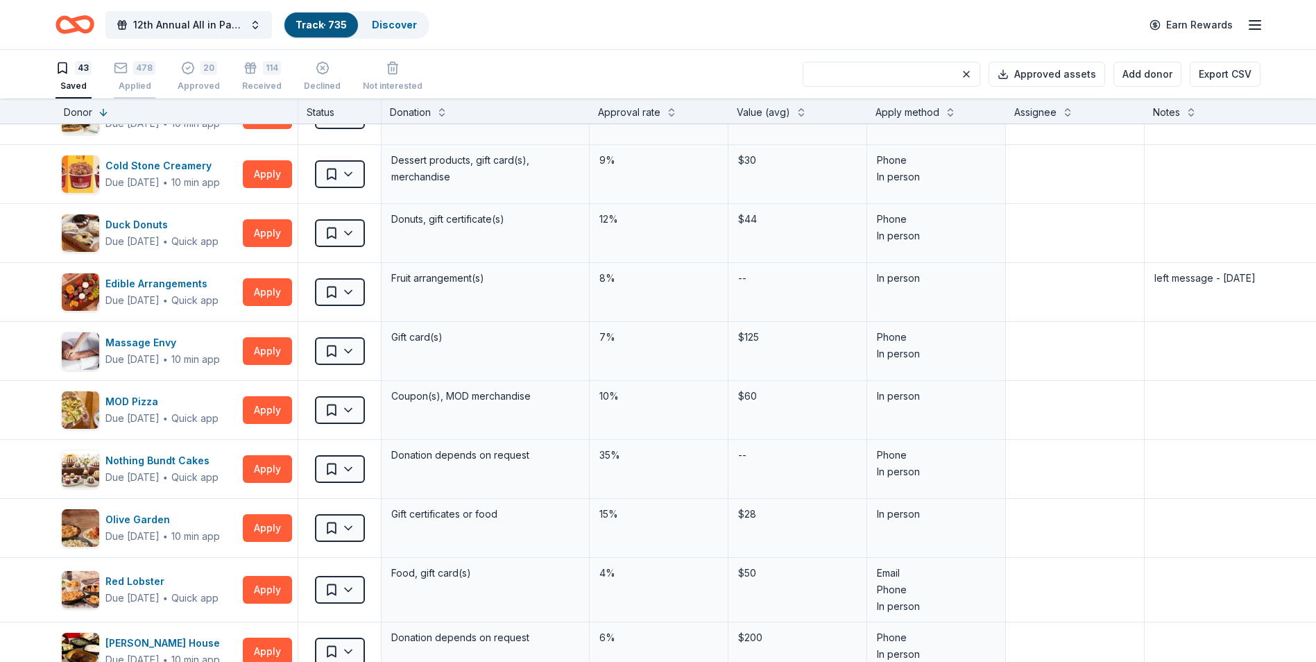
click at [131, 76] on div "478 Applied" at bounding box center [135, 76] width 42 height 31
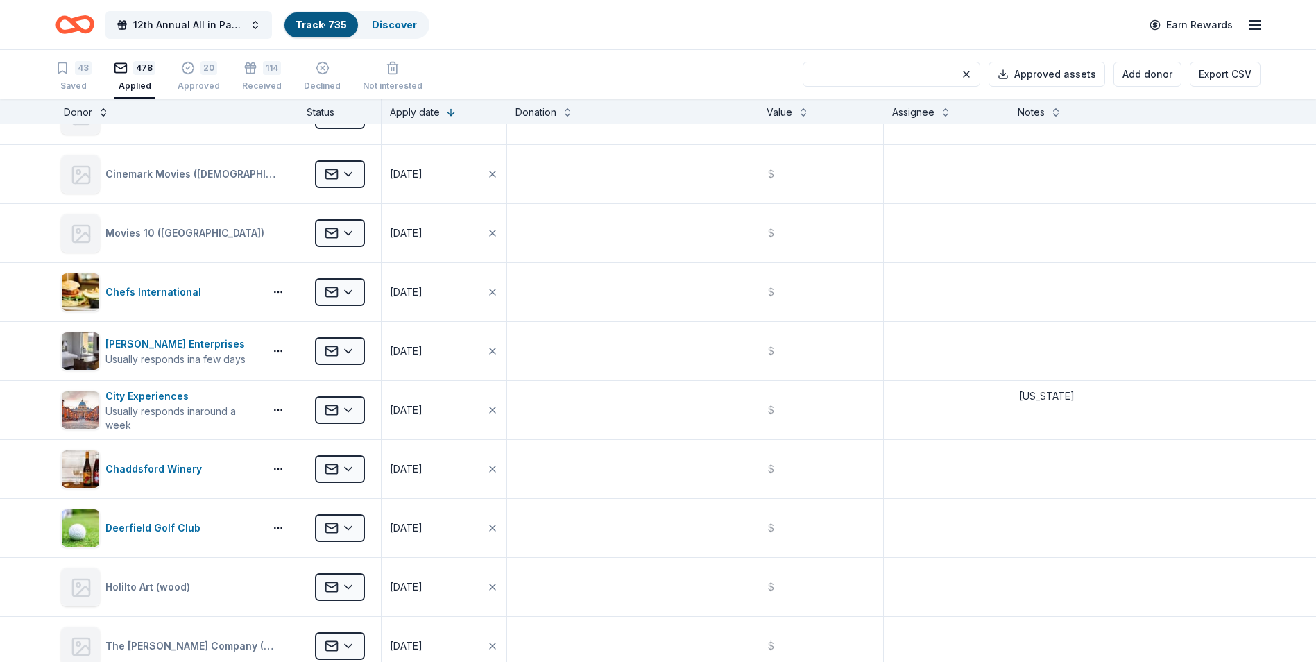
click at [101, 112] on button at bounding box center [103, 111] width 11 height 14
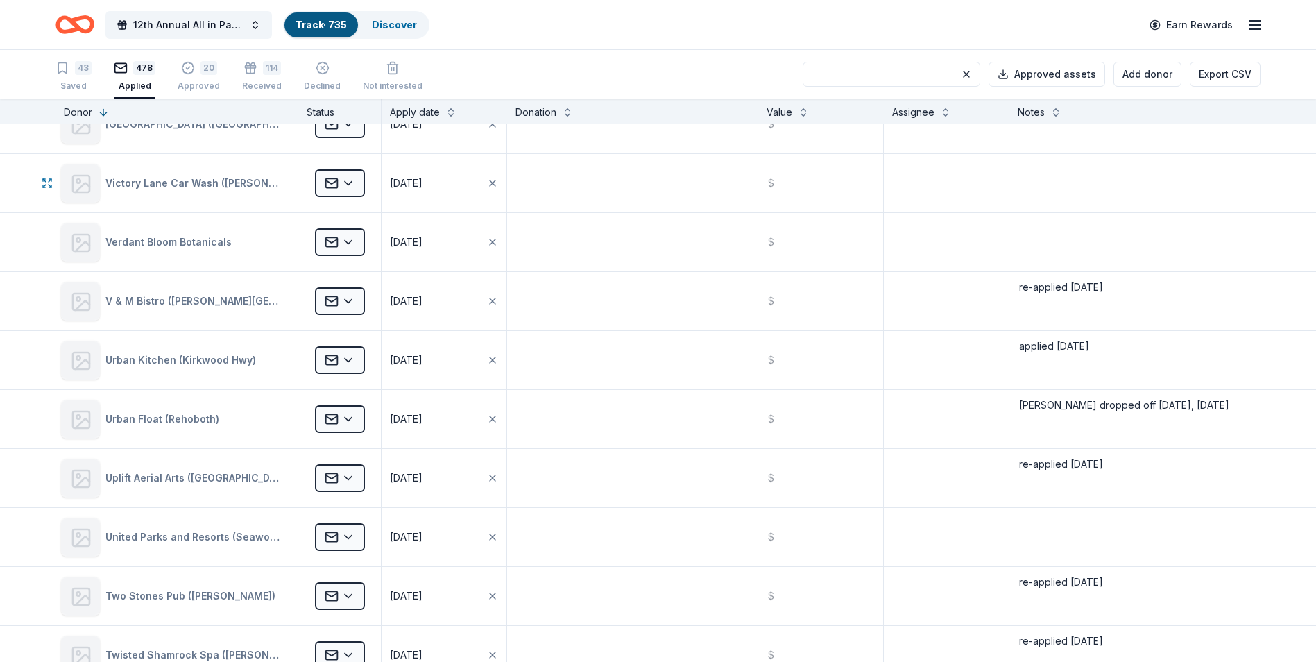
scroll to position [555, 0]
